Goal: Information Seeking & Learning: Learn about a topic

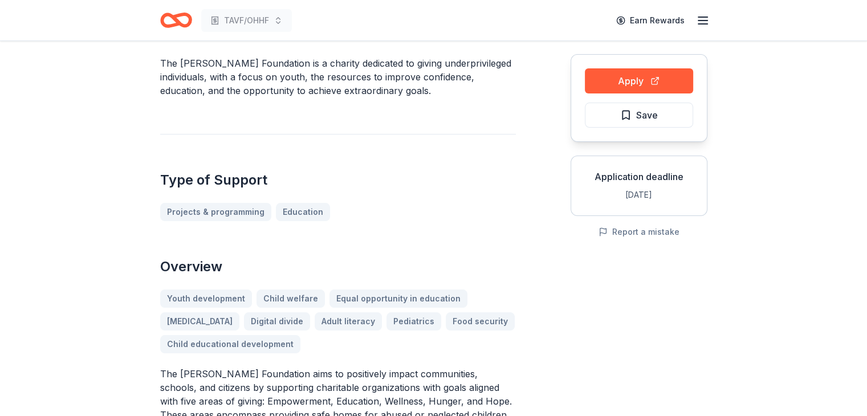
scroll to position [114, 0]
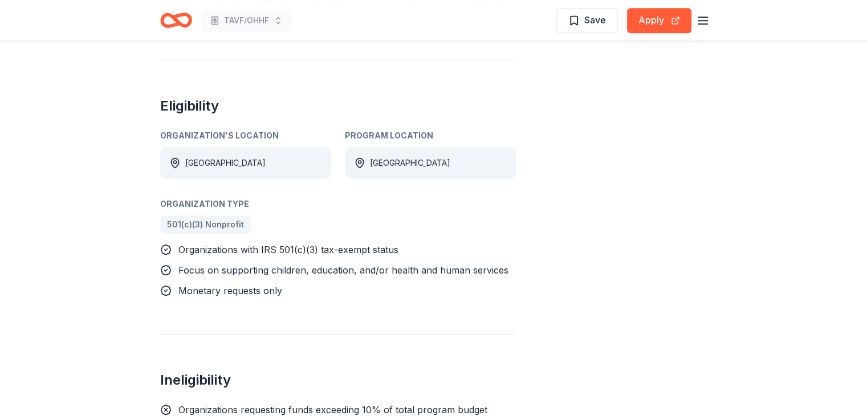
scroll to position [570, 0]
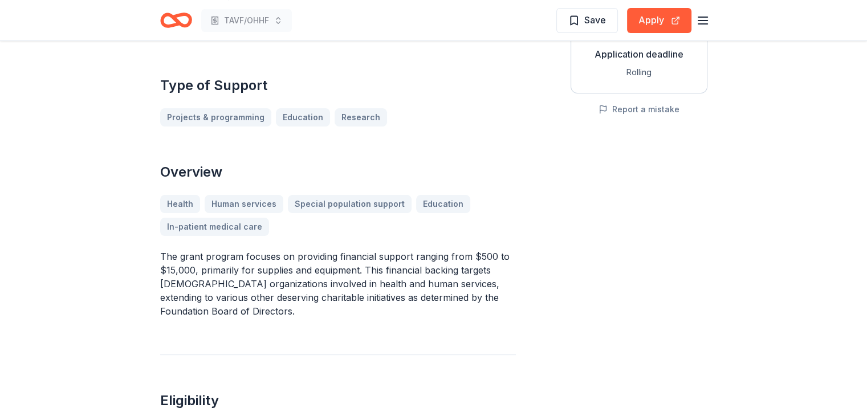
scroll to position [228, 0]
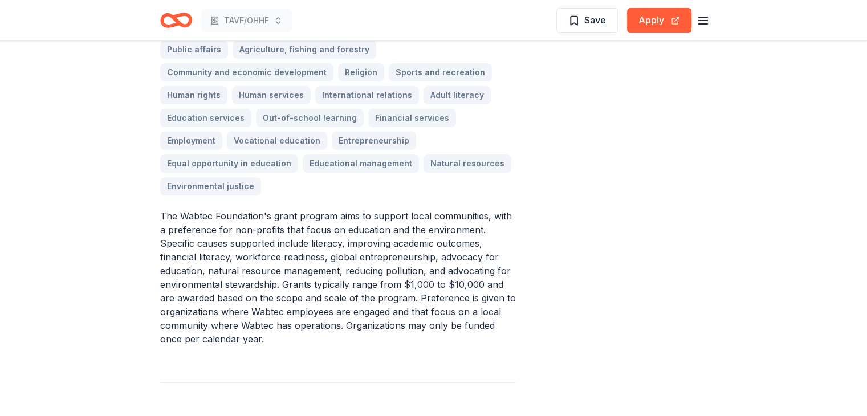
scroll to position [342, 0]
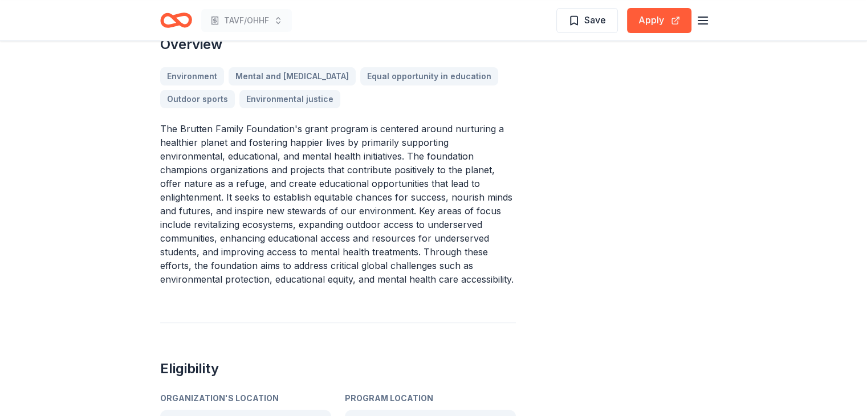
scroll to position [285, 0]
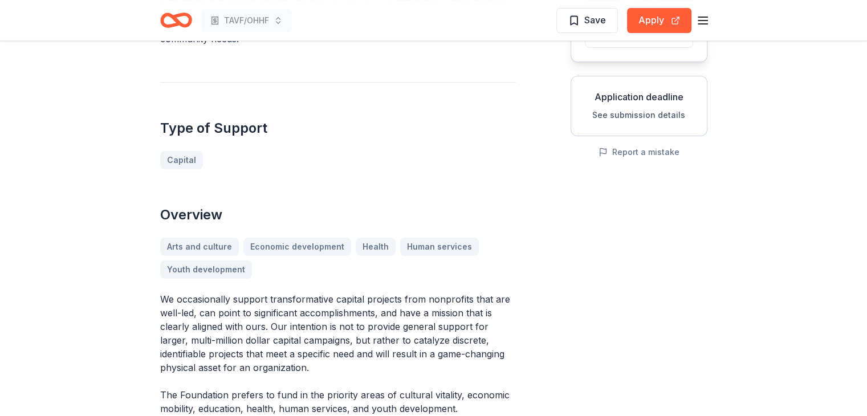
scroll to position [114, 0]
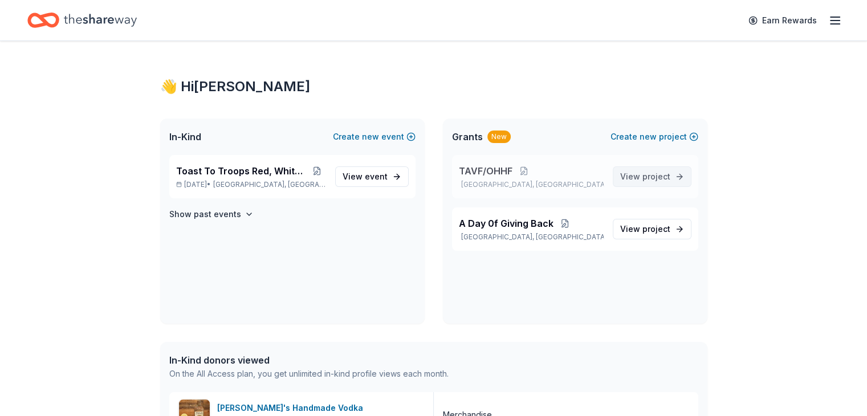
click at [632, 178] on span "View project" at bounding box center [645, 177] width 50 height 14
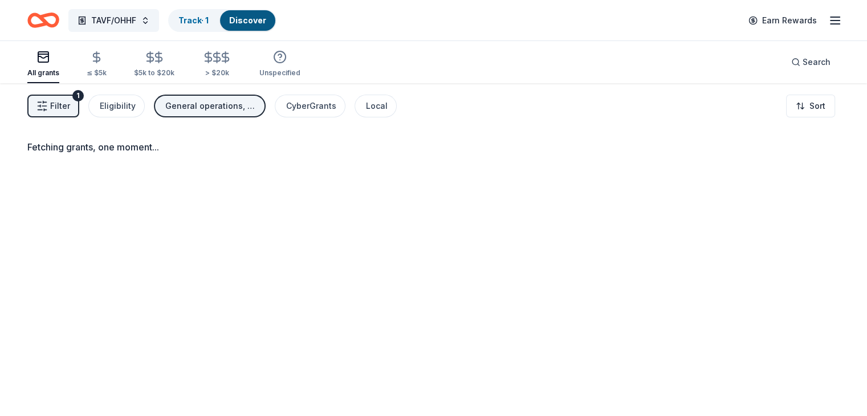
click at [230, 105] on div "General operations, Capital, Projects & programming" at bounding box center [210, 106] width 91 height 14
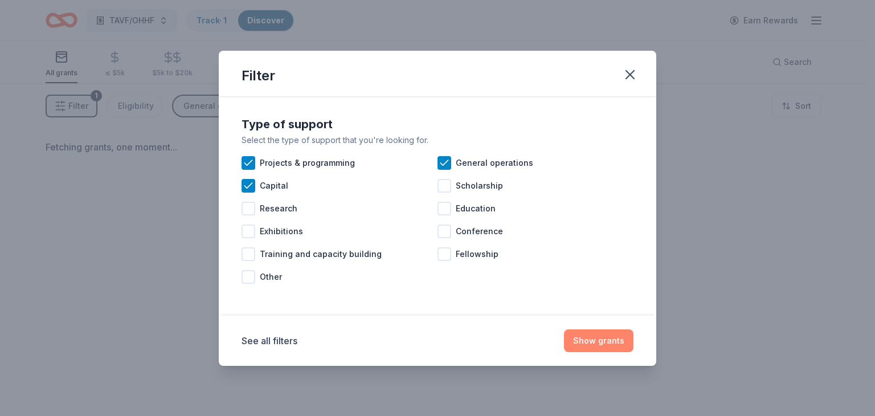
click at [595, 340] on button "Show grants" at bounding box center [599, 340] width 70 height 23
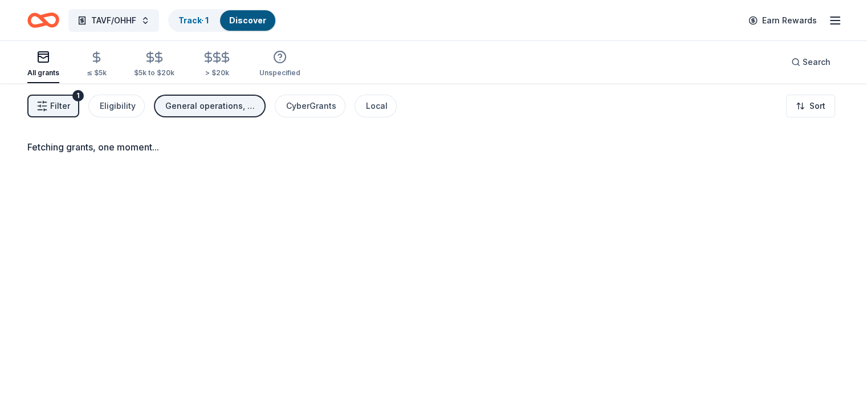
click at [165, 150] on div "Fetching grants, one moment..." at bounding box center [433, 147] width 812 height 14
click at [58, 19] on icon "Home" at bounding box center [49, 19] width 18 height 11
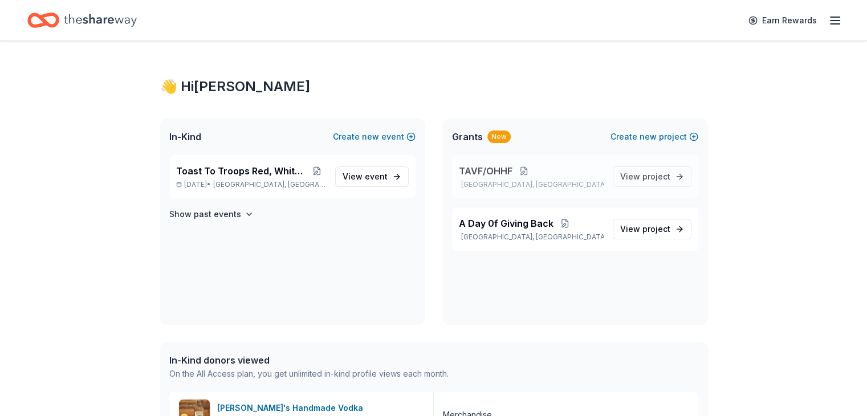
click at [520, 171] on button at bounding box center [523, 170] width 23 height 9
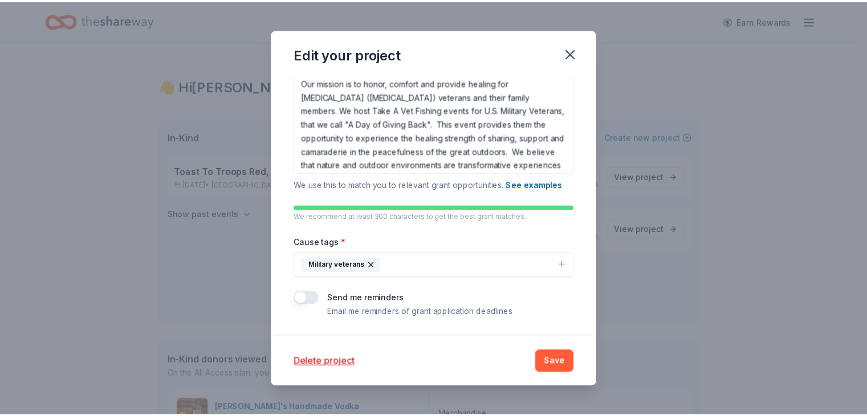
scroll to position [202, 0]
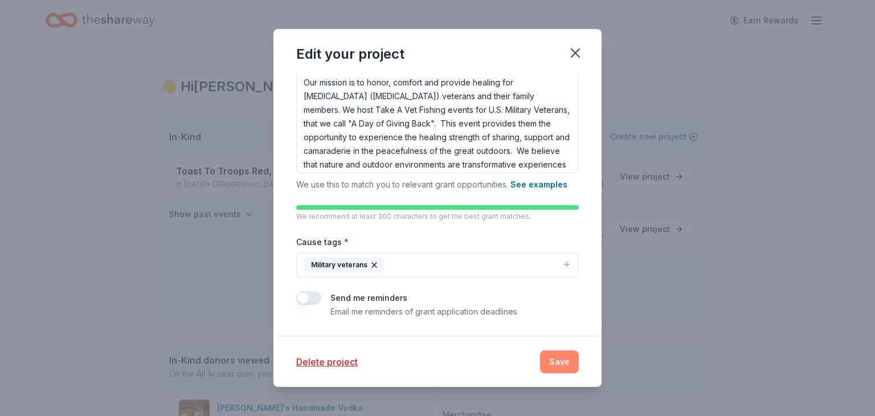
click at [556, 356] on button "Save" at bounding box center [559, 362] width 39 height 23
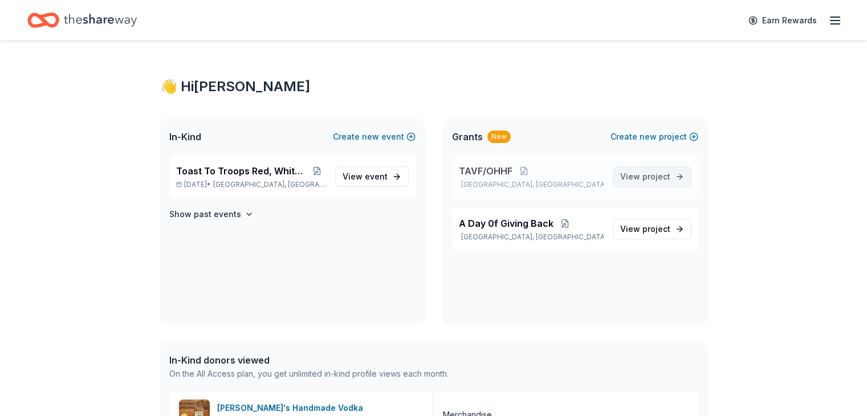
click at [661, 176] on span "project" at bounding box center [656, 177] width 28 height 10
